Goal: Task Accomplishment & Management: Manage account settings

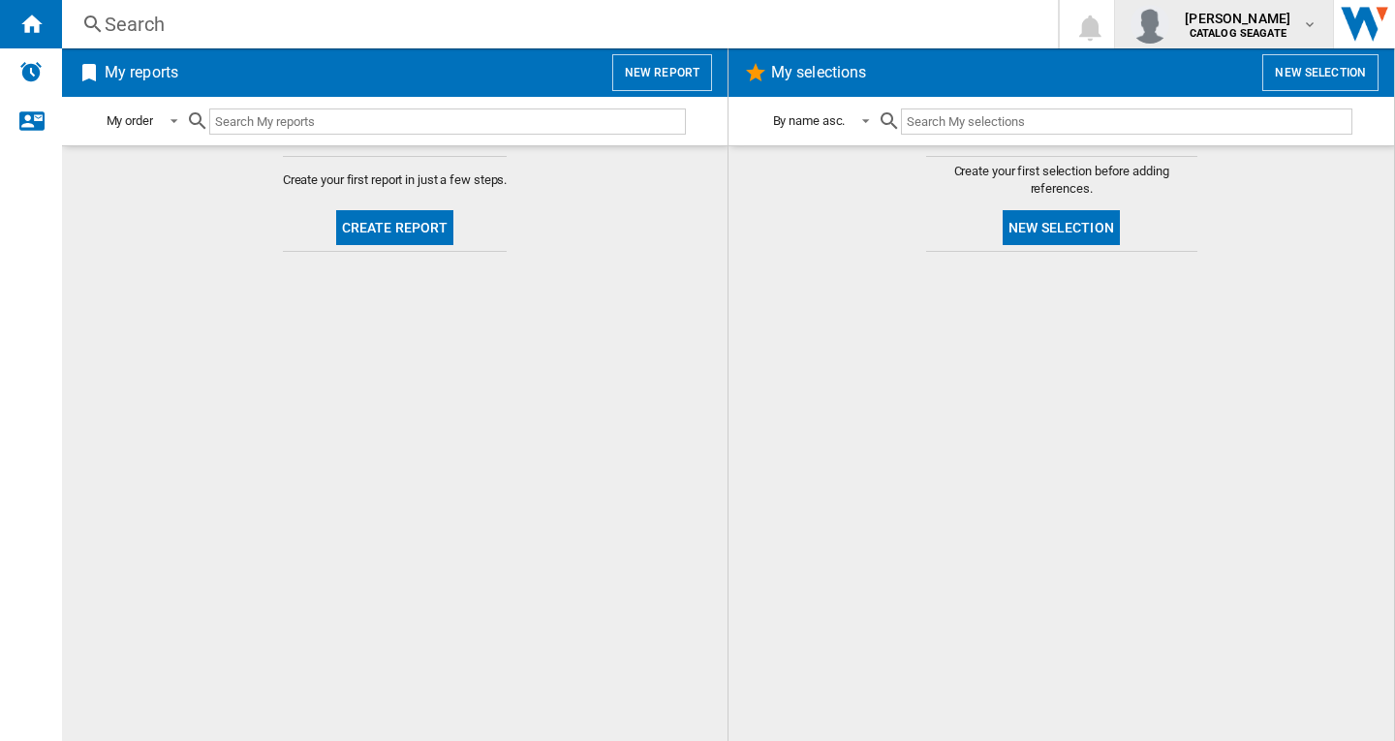
click at [1254, 37] on b "CATALOG SEAGATE" at bounding box center [1238, 33] width 97 height 13
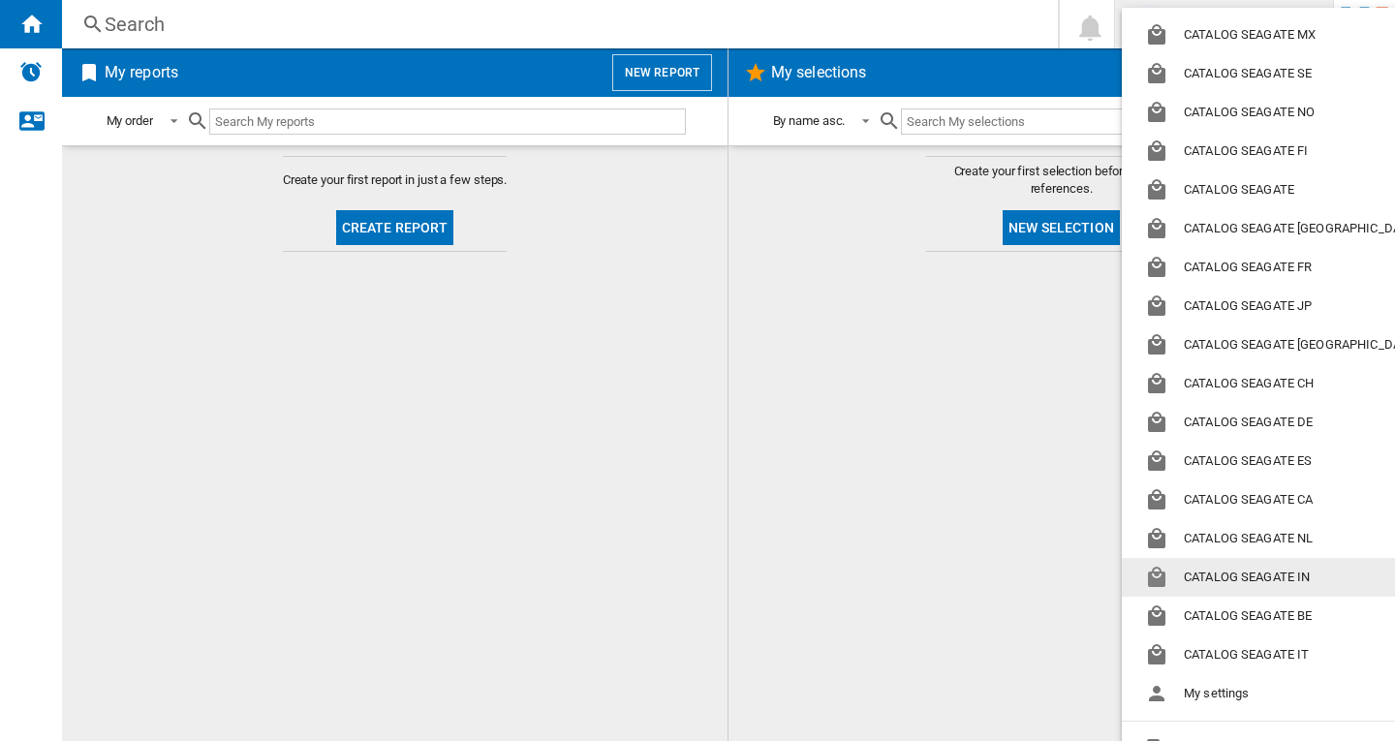
click at [958, 487] on md-backdrop at bounding box center [697, 370] width 1395 height 741
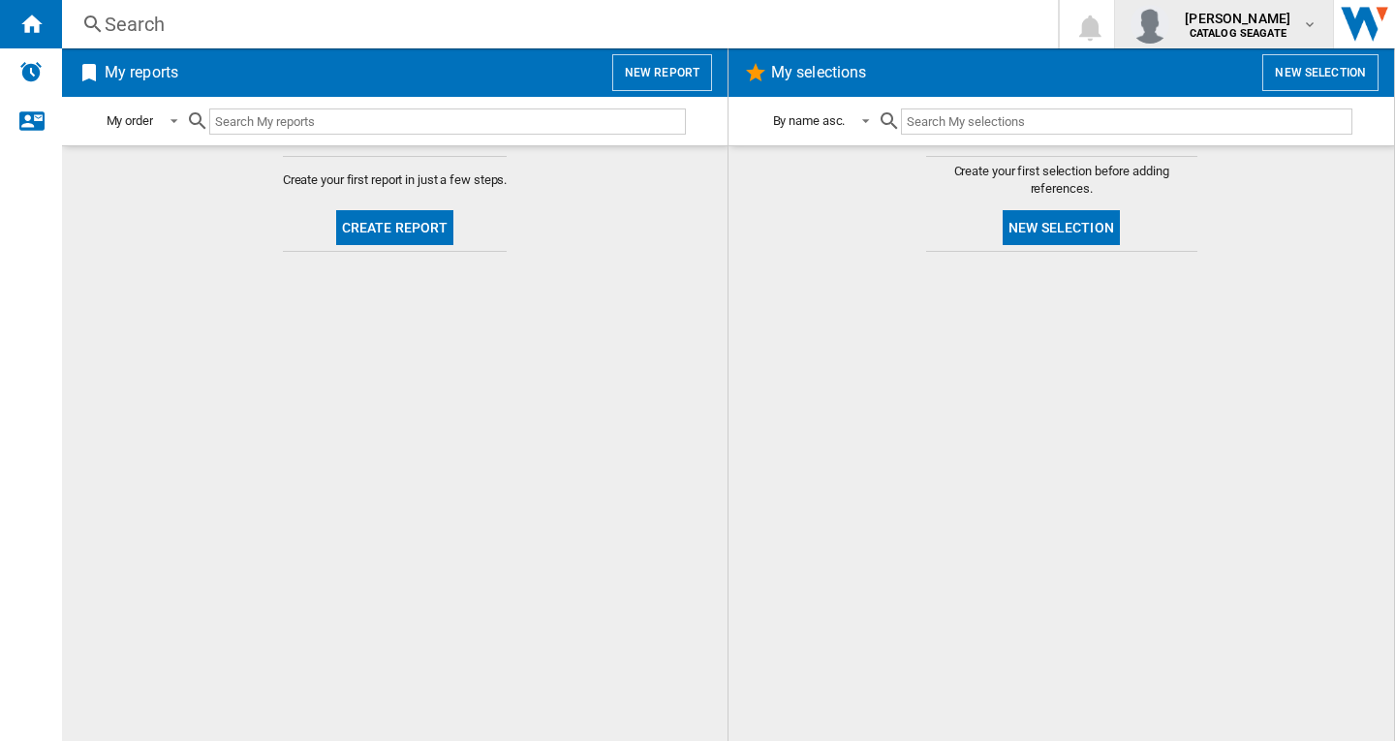
click at [1313, 26] on md-icon "button" at bounding box center [1309, 23] width 15 height 15
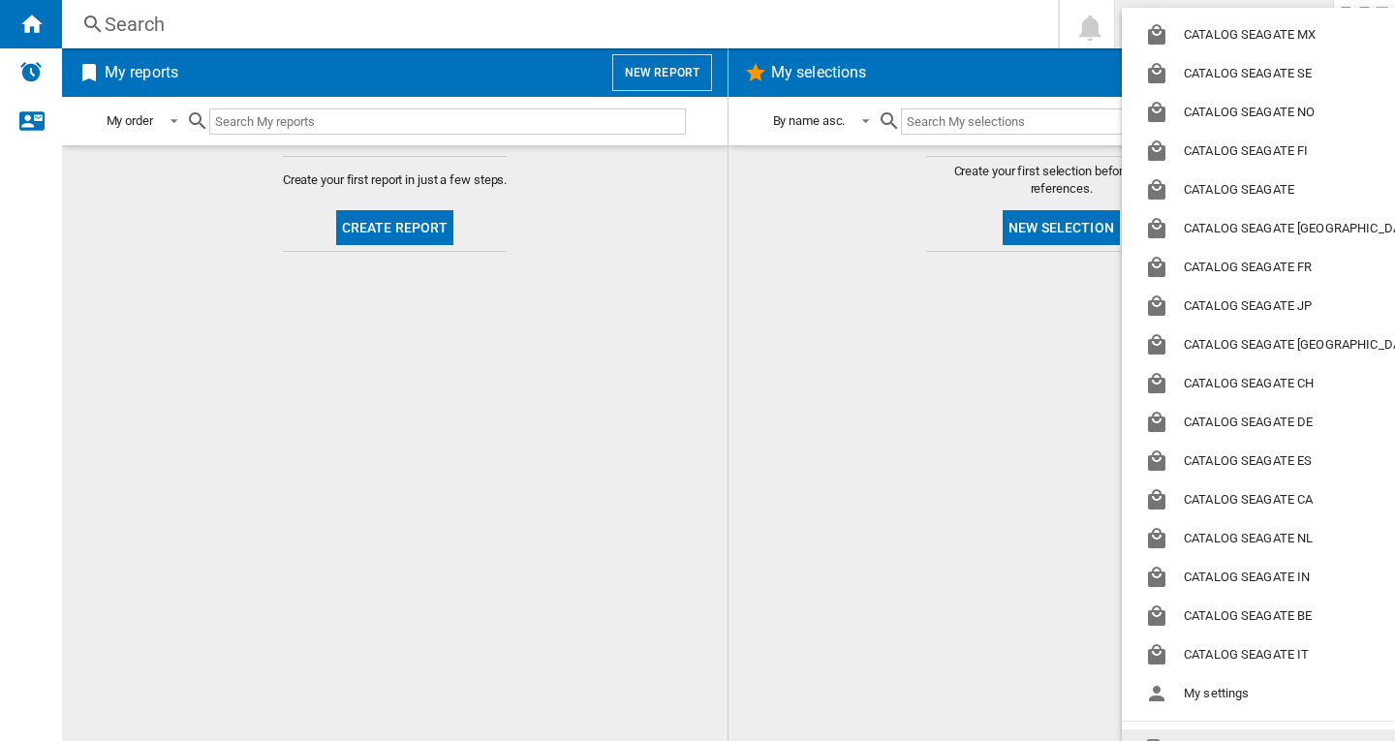
click at [1237, 735] on button "Logout" at bounding box center [1285, 748] width 326 height 39
